Goal: Transaction & Acquisition: Purchase product/service

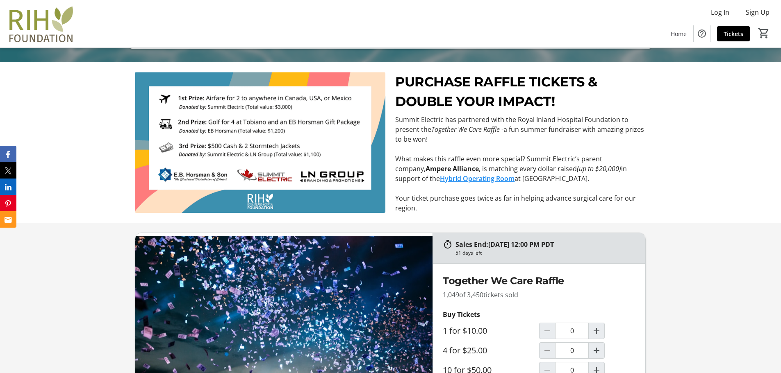
scroll to position [410, 0]
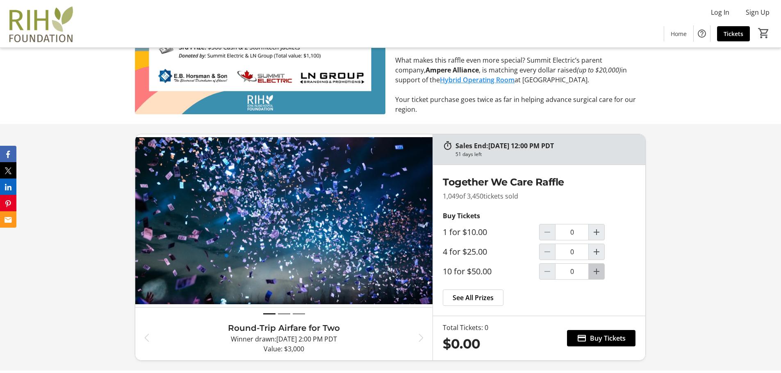
click at [602, 275] on span "Increment by one" at bounding box center [597, 272] width 16 height 16
type input "1"
click at [599, 340] on span "Buy Tickets" at bounding box center [608, 339] width 36 height 10
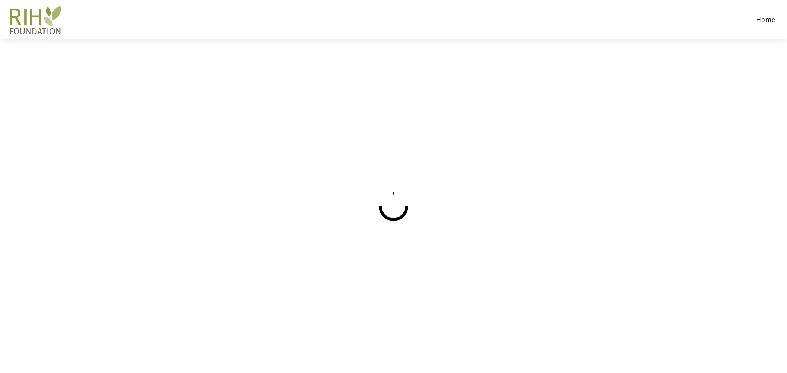
select select "CA"
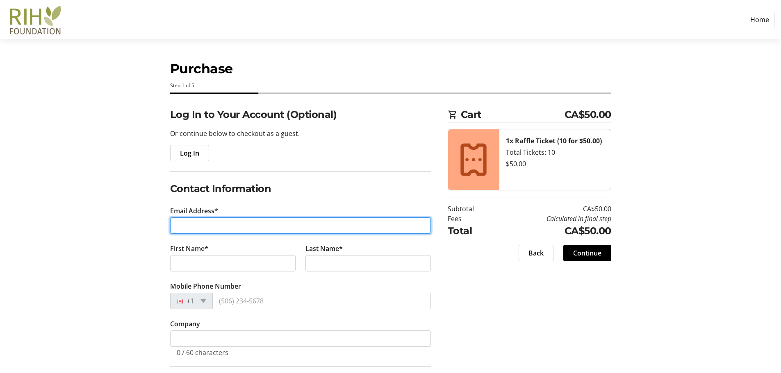
click at [184, 232] on input "Email Address*" at bounding box center [300, 226] width 261 height 16
type input "[EMAIL_ADDRESS][DOMAIN_NAME]"
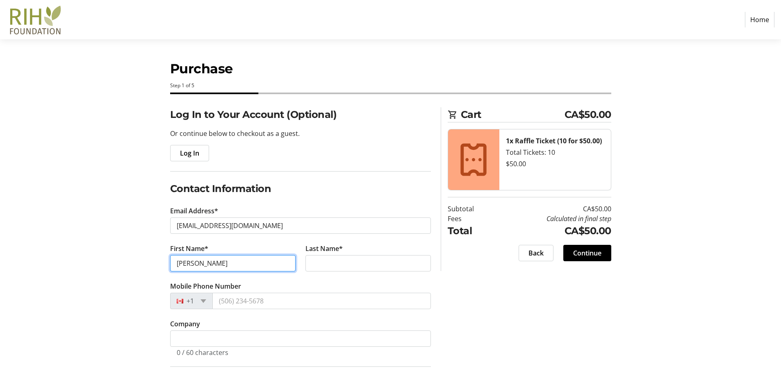
type input "[PERSON_NAME]"
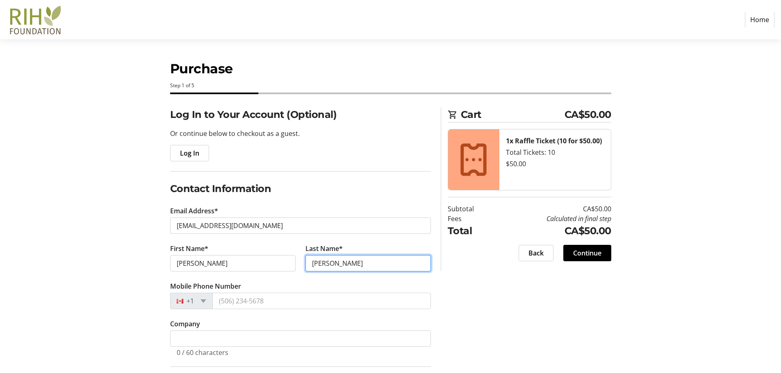
type input "[PERSON_NAME]"
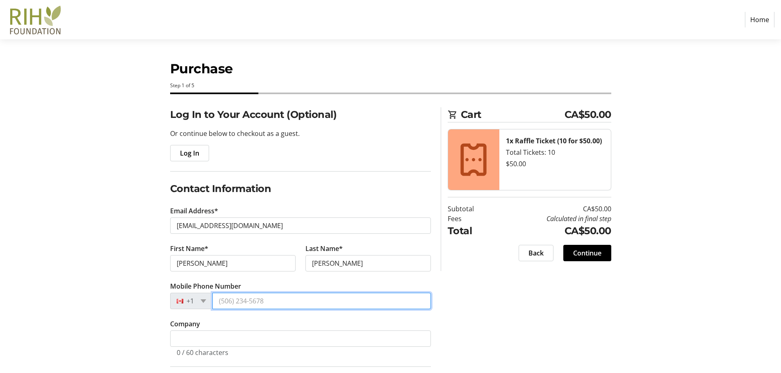
click at [247, 302] on input "Mobile Phone Number" at bounding box center [321, 301] width 218 height 16
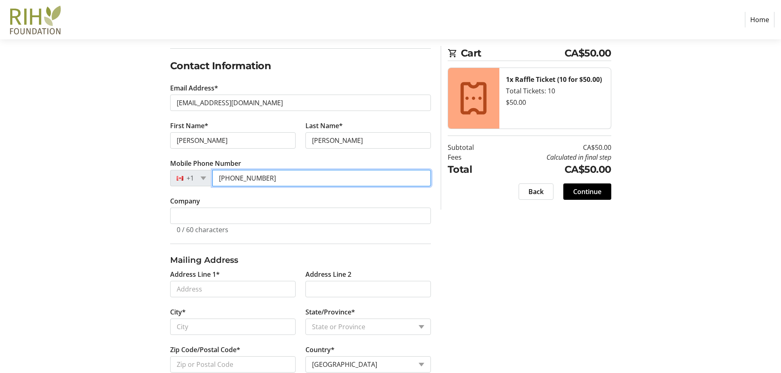
scroll to position [246, 0]
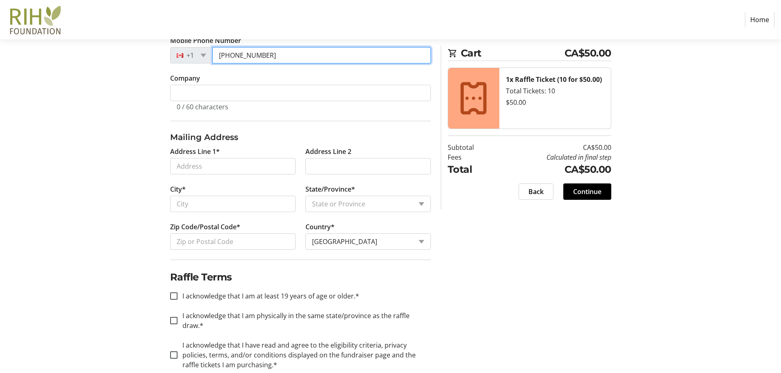
type input "[PHONE_NUMBER]"
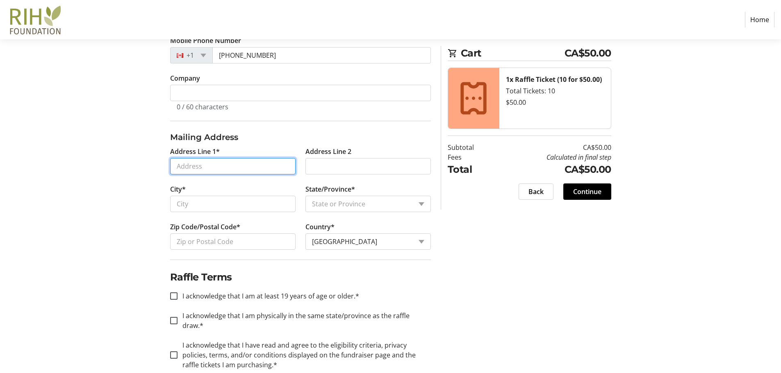
click at [224, 164] on input "Address Line 1*" at bounding box center [232, 166] width 125 height 16
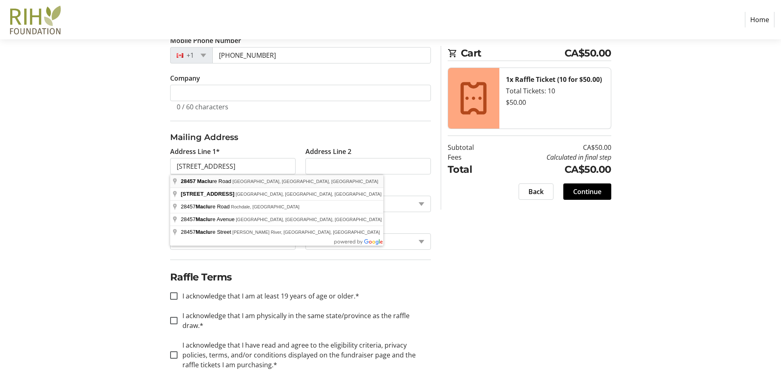
type input "[STREET_ADDRESS]"
type input "[GEOGRAPHIC_DATA]"
select select "BC"
type input "V4X 1N1"
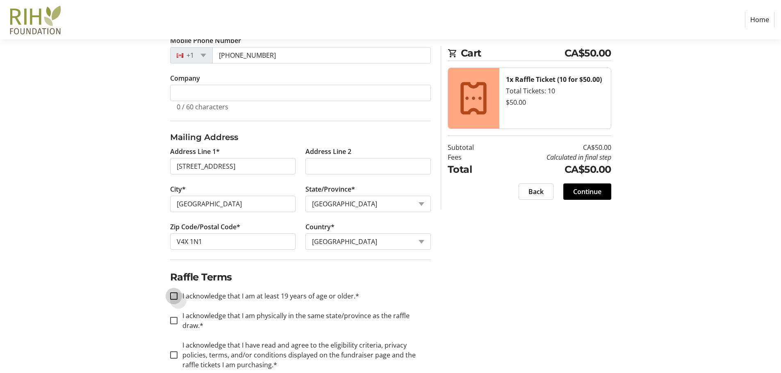
click at [173, 296] on input "I acknowledge that I am at least 19 years of age or older.*" at bounding box center [173, 296] width 7 height 7
checkbox input "true"
click at [171, 317] on input "I acknowledge that I am physically in the same state/province as the raffle dra…" at bounding box center [173, 320] width 7 height 7
checkbox input "true"
click at [176, 352] on input "I acknowledge that I have read and agree to the eligibility criteria, privacy p…" at bounding box center [173, 355] width 7 height 7
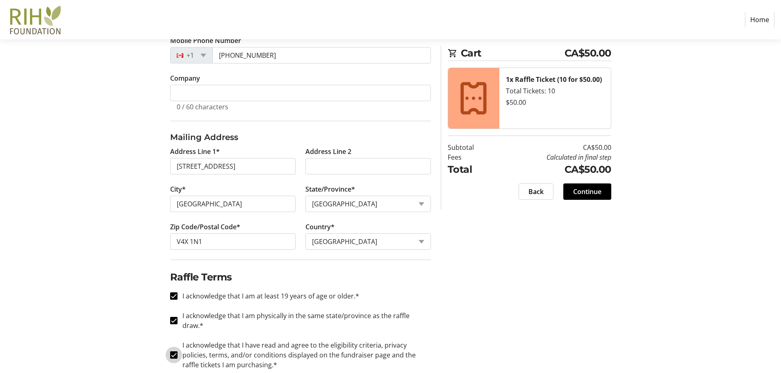
checkbox input "true"
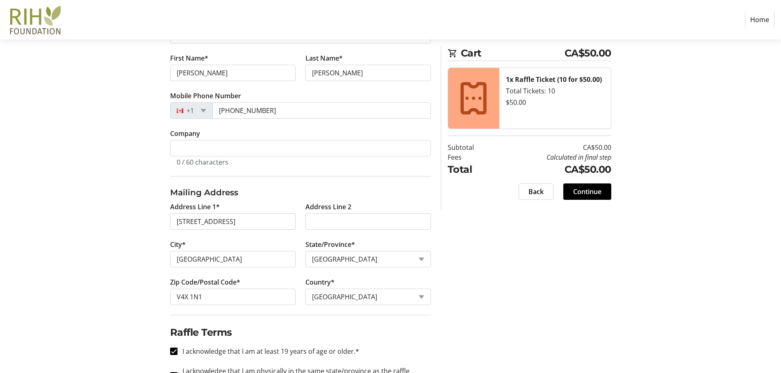
scroll to position [130, 0]
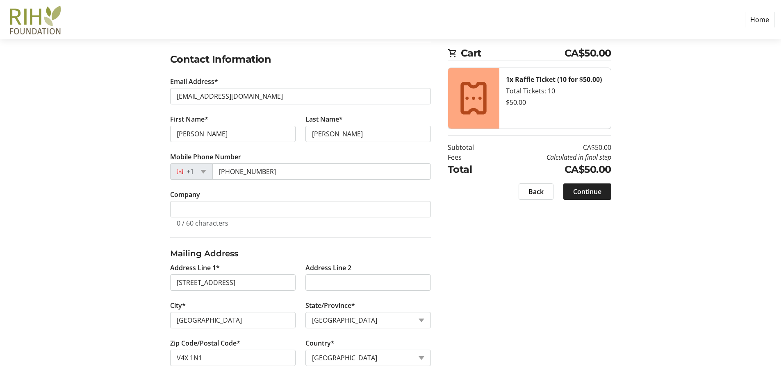
click at [599, 193] on span "Continue" at bounding box center [587, 192] width 28 height 10
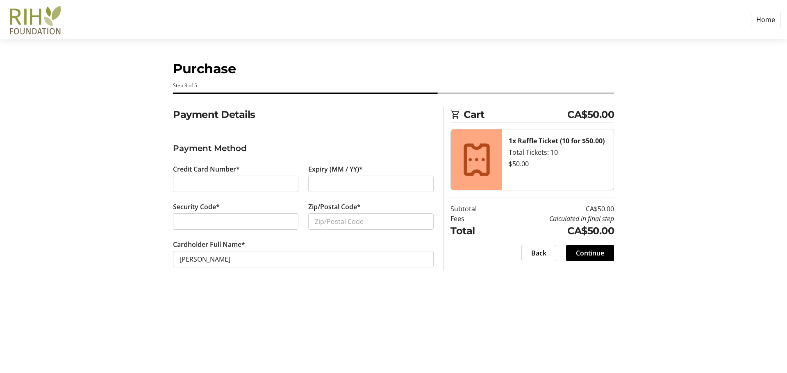
drag, startPoint x: 335, startPoint y: 189, endPoint x: 341, endPoint y: 189, distance: 5.3
click at [340, 189] on div at bounding box center [370, 184] width 125 height 16
click at [352, 221] on input "Zip/Postal Code*" at bounding box center [370, 222] width 125 height 16
type input "V4X 1N1"
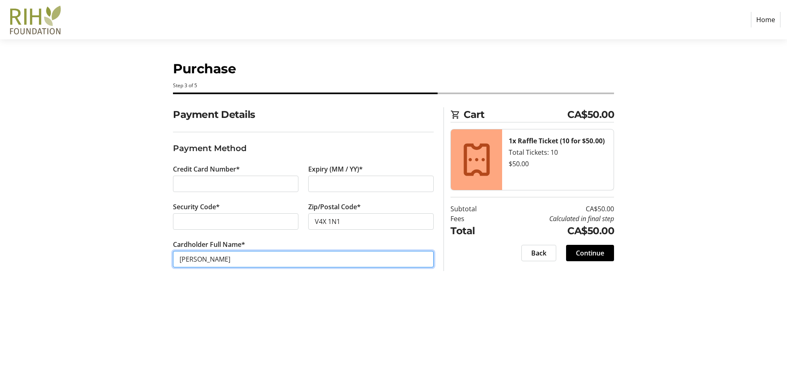
drag, startPoint x: 275, startPoint y: 261, endPoint x: 208, endPoint y: 259, distance: 66.4
click at [208, 259] on input "[PERSON_NAME]" at bounding box center [303, 259] width 261 height 16
type input "[PERSON_NAME]"
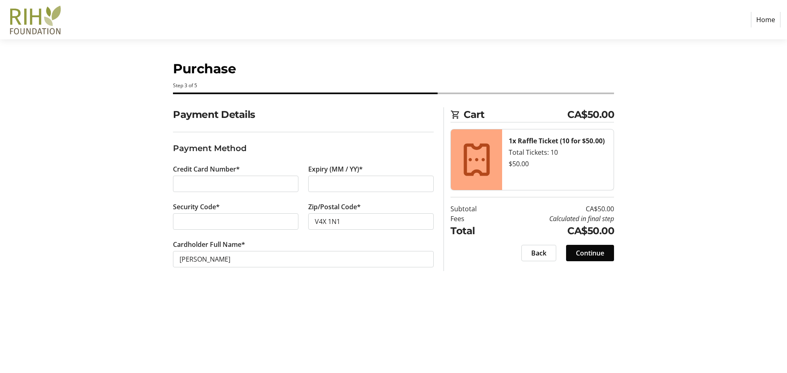
click at [601, 252] on span "Continue" at bounding box center [590, 253] width 28 height 10
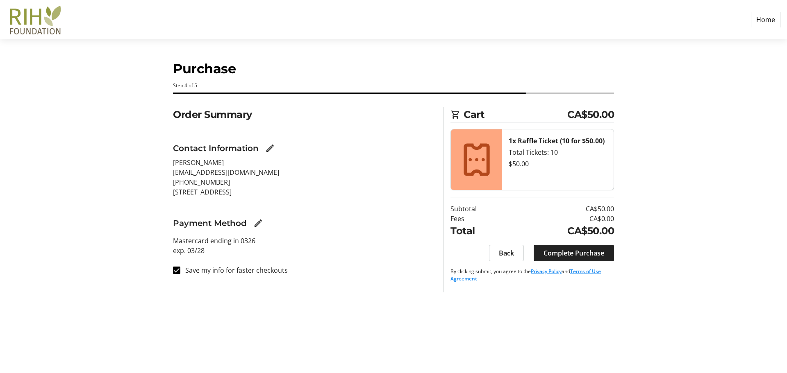
click at [577, 257] on span "Complete Purchase" at bounding box center [573, 253] width 61 height 10
